Goal: Task Accomplishment & Management: Use online tool/utility

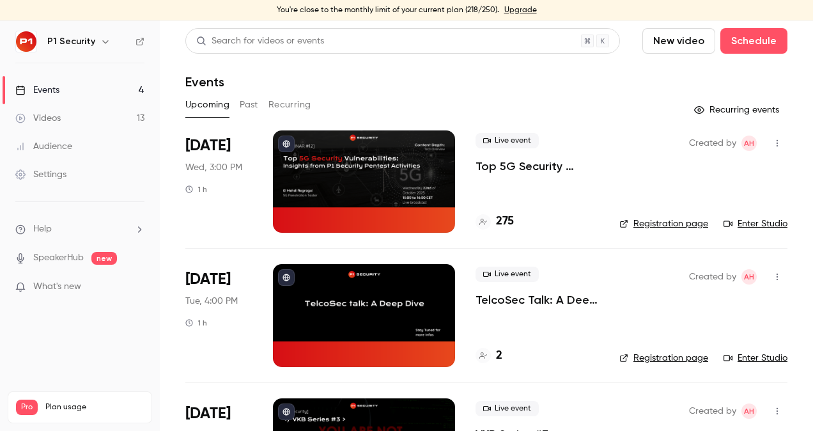
click at [59, 84] on div "Events" at bounding box center [37, 90] width 44 height 13
click at [742, 216] on div "Created by AH Registration page Enter Studio" at bounding box center [703, 181] width 168 height 102
click at [745, 222] on link "Enter Studio" at bounding box center [755, 223] width 64 height 13
click at [760, 222] on link "Enter Studio" at bounding box center [755, 223] width 64 height 13
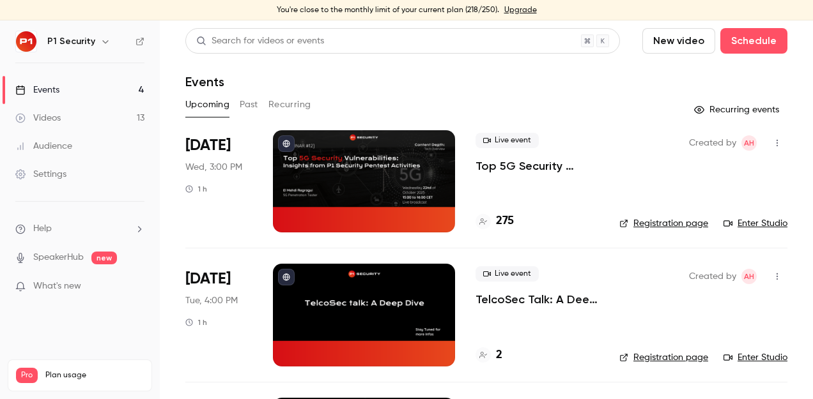
click at [757, 223] on link "Enter Studio" at bounding box center [755, 223] width 64 height 13
drag, startPoint x: 781, startPoint y: 6, endPoint x: 789, endPoint y: 18, distance: 14.2
click at [789, 18] on div "You're close to the monthly limit of your current plan (218/250). Upgrade" at bounding box center [406, 10] width 813 height 20
drag, startPoint x: 789, startPoint y: 18, endPoint x: 649, endPoint y: 89, distance: 157.5
click at [649, 89] on div "Events" at bounding box center [486, 81] width 602 height 15
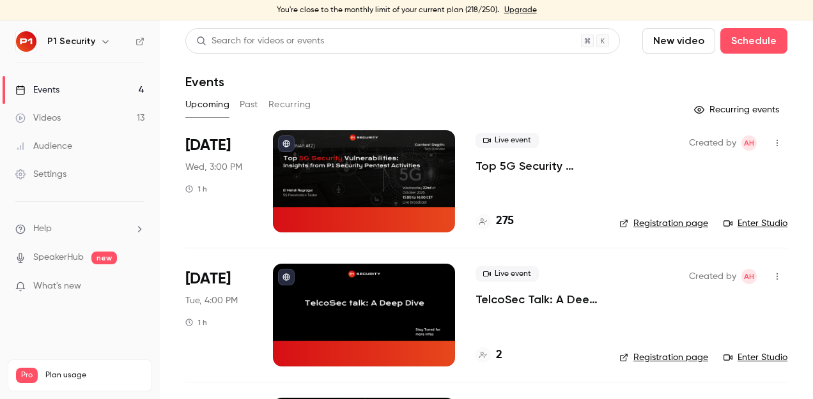
click at [110, 126] on link "Videos 13" at bounding box center [80, 118] width 160 height 28
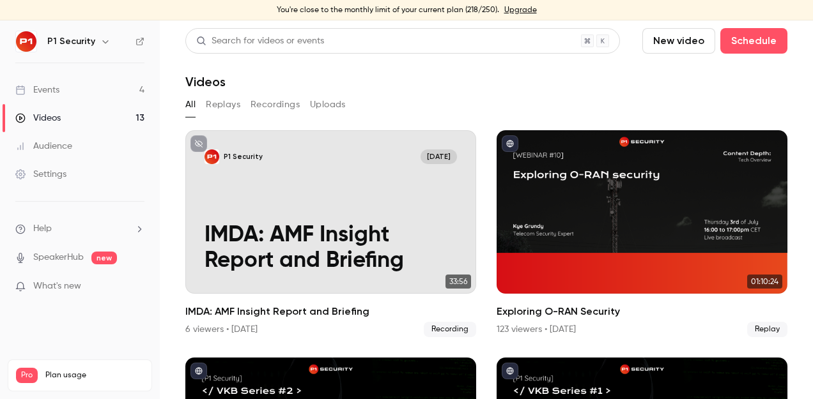
click at [277, 107] on button "Recordings" at bounding box center [274, 105] width 49 height 20
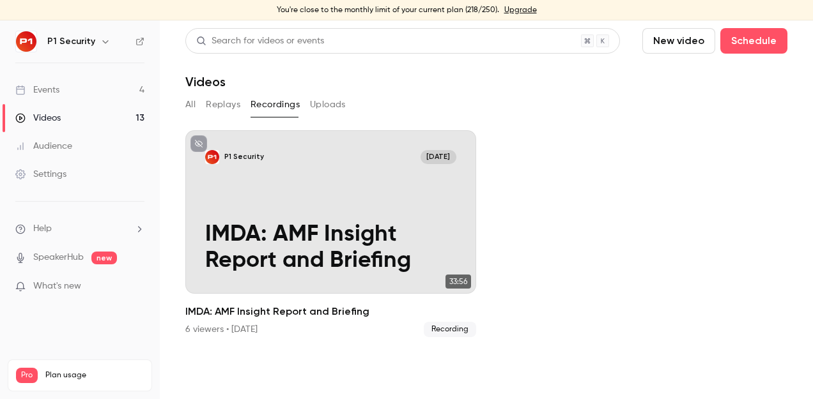
click at [684, 50] on button "New video" at bounding box center [678, 41] width 73 height 26
click at [697, 88] on li "Record" at bounding box center [716, 75] width 138 height 33
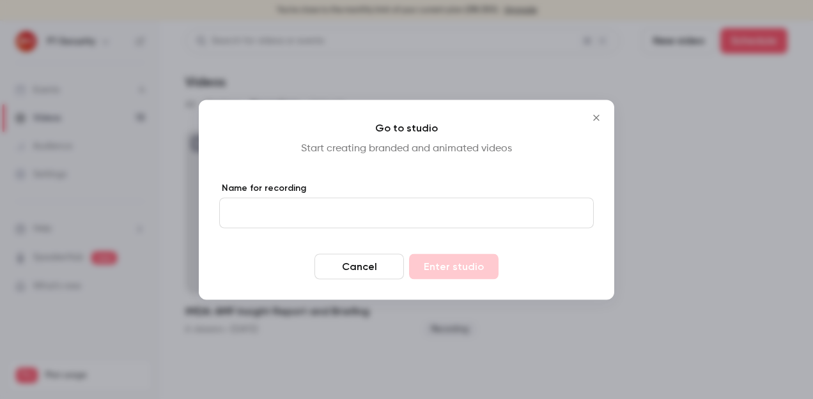
click at [348, 213] on input "Name for recording" at bounding box center [406, 212] width 374 height 31
click at [545, 145] on p "Start creating branded and animated videos" at bounding box center [406, 148] width 374 height 15
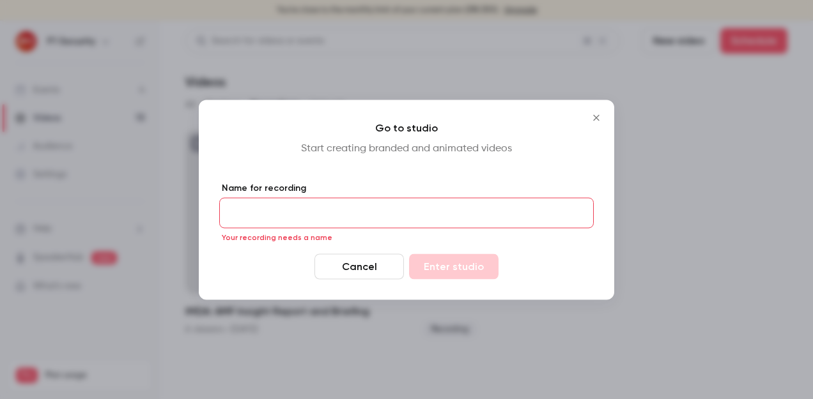
click at [596, 105] on button "Close" at bounding box center [596, 118] width 26 height 26
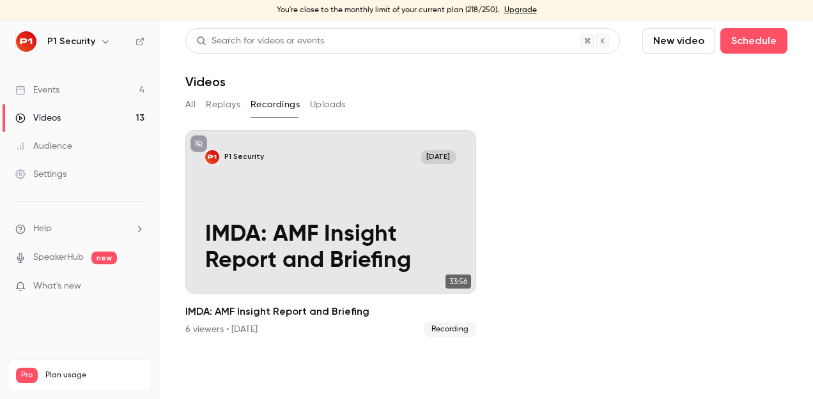
click at [65, 85] on link "Events 4" at bounding box center [80, 90] width 160 height 28
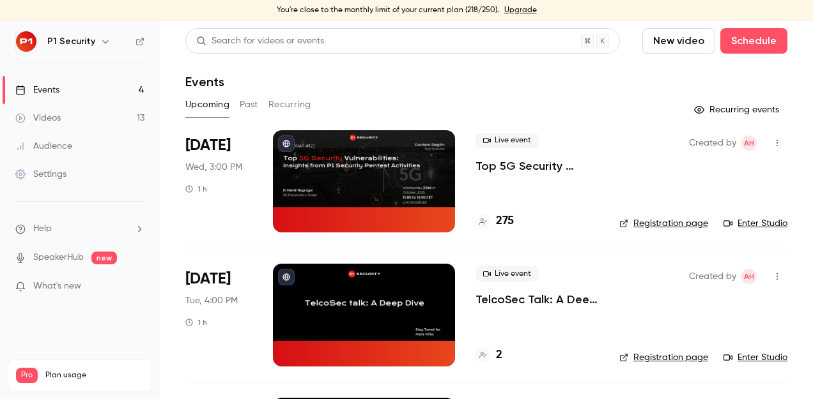
click at [52, 121] on div "Videos" at bounding box center [37, 118] width 45 height 13
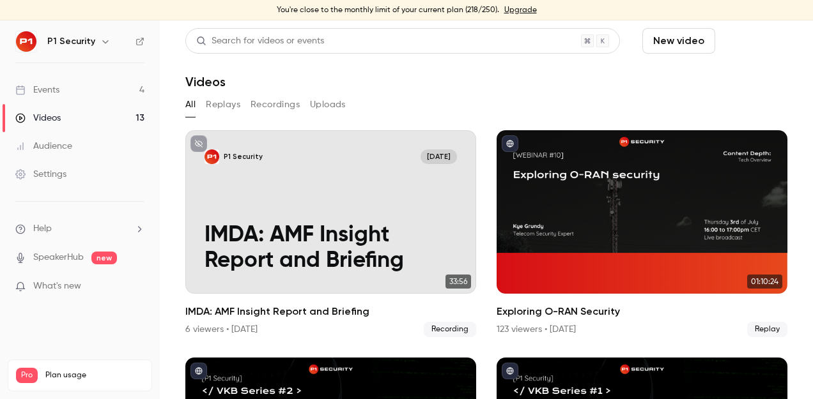
click at [742, 41] on button "Schedule" at bounding box center [753, 41] width 67 height 26
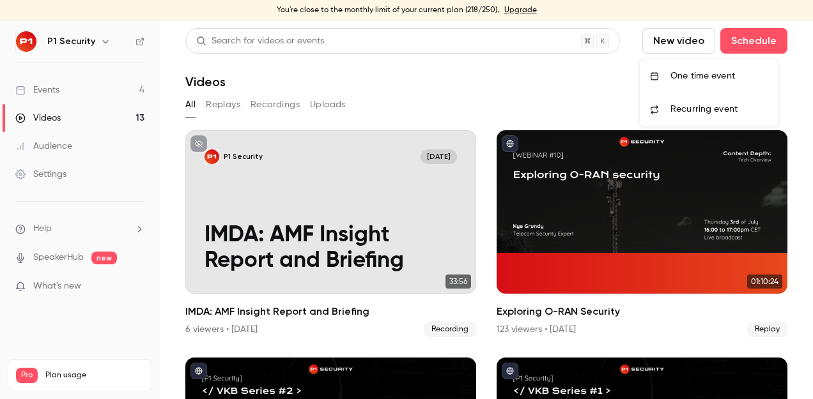
click at [667, 47] on div at bounding box center [406, 199] width 813 height 399
click at [667, 47] on button "New video" at bounding box center [678, 41] width 73 height 26
click at [662, 79] on div at bounding box center [657, 76] width 20 height 10
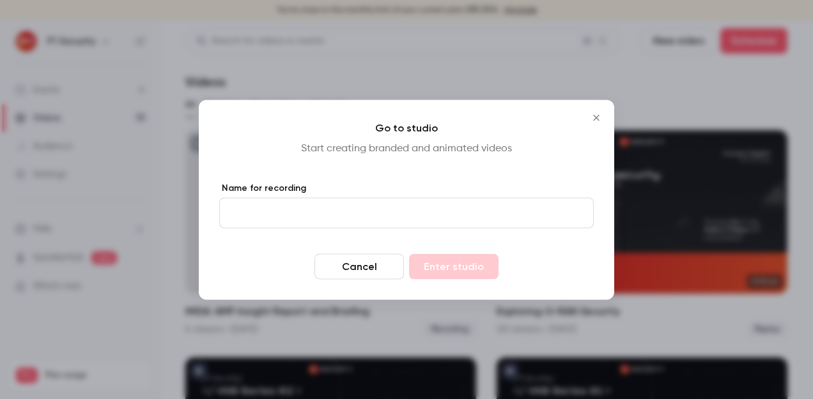
click at [401, 217] on input "Name for recording" at bounding box center [406, 212] width 374 height 31
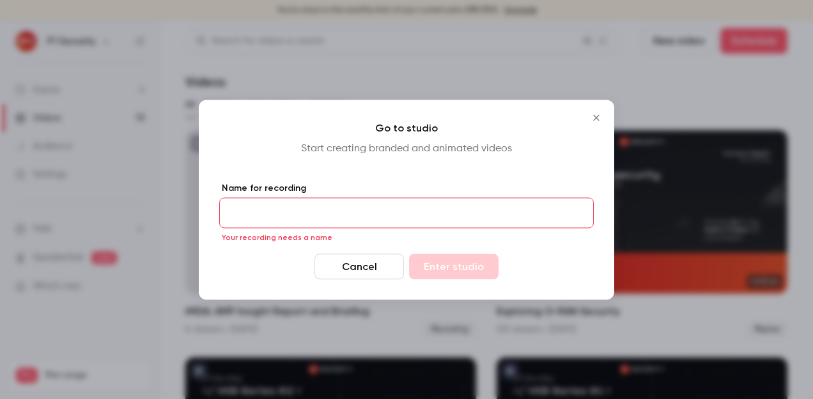
click at [595, 118] on icon "Close" at bounding box center [596, 117] width 6 height 6
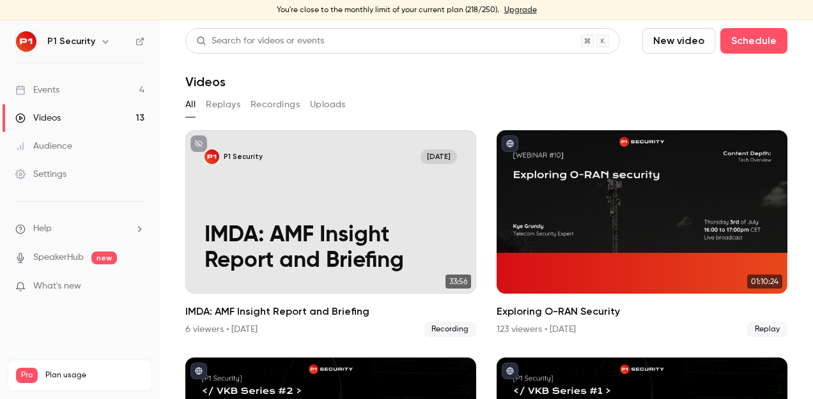
click at [668, 43] on button "New video" at bounding box center [678, 41] width 73 height 26
click at [679, 79] on div "Record" at bounding box center [716, 76] width 97 height 13
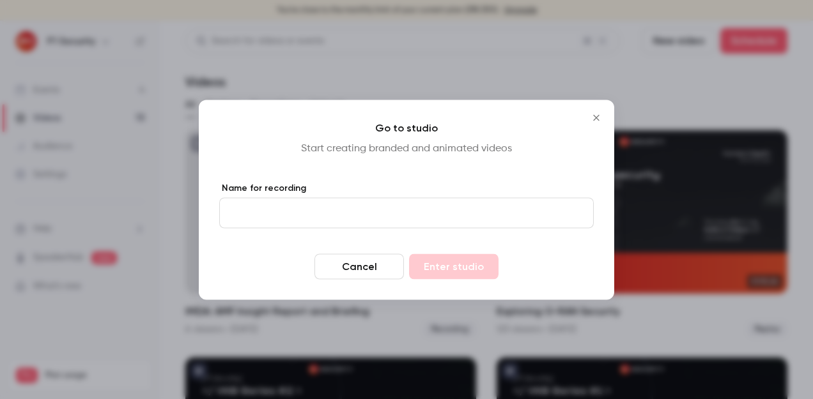
click at [404, 215] on input "Name for recording" at bounding box center [406, 212] width 374 height 31
type input "**********"
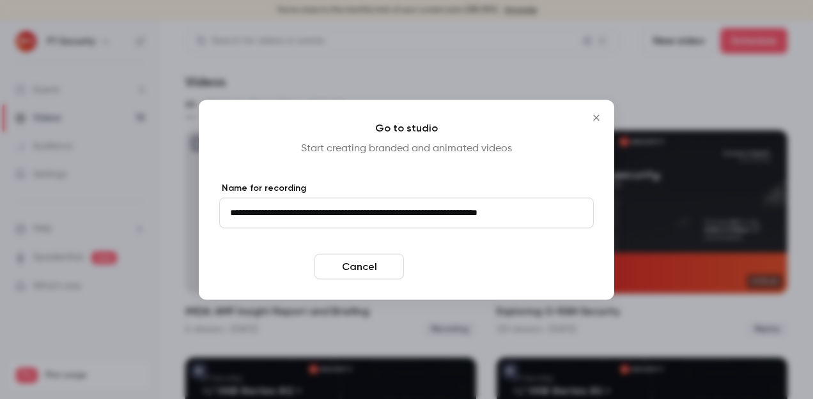
click at [443, 265] on button "Enter studio" at bounding box center [453, 267] width 89 height 26
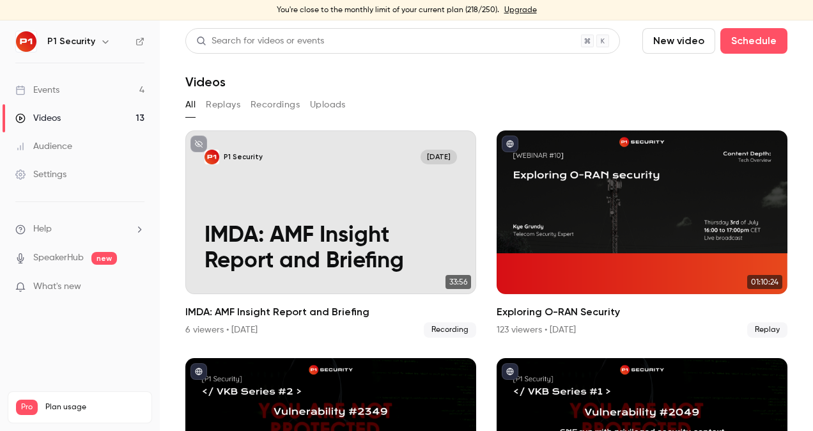
click at [77, 117] on link "Videos 13" at bounding box center [80, 118] width 160 height 28
click at [259, 106] on button "Recordings" at bounding box center [274, 105] width 49 height 20
